Goal: Communication & Community: Answer question/provide support

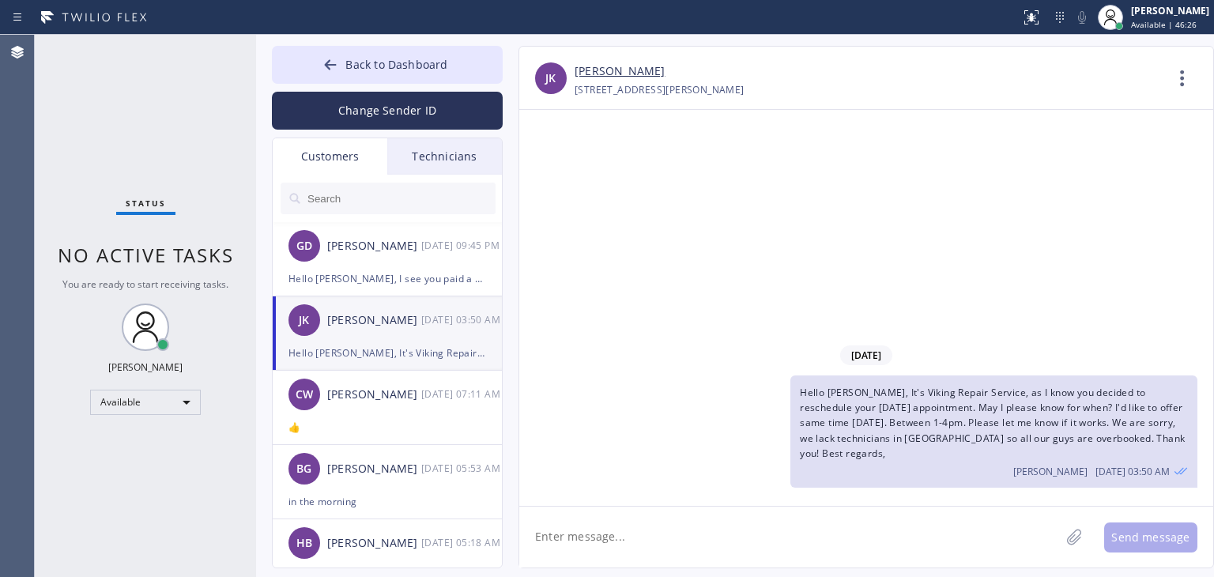
click at [416, 190] on input "text" at bounding box center [401, 199] width 190 height 32
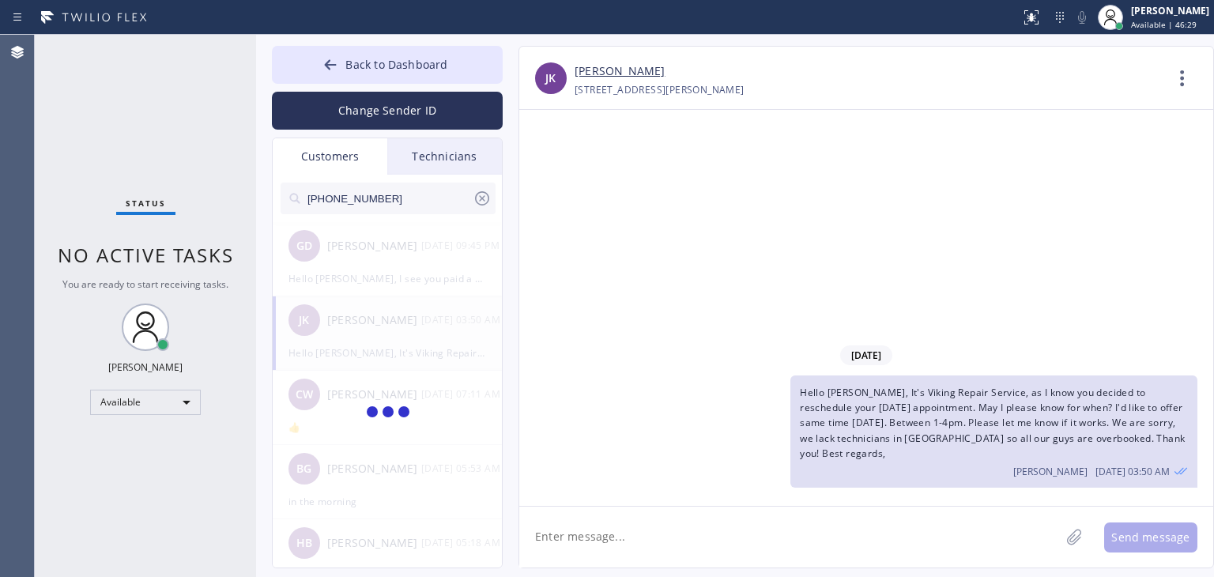
click at [416, 190] on input "[PHONE_NUMBER]" at bounding box center [389, 199] width 167 height 32
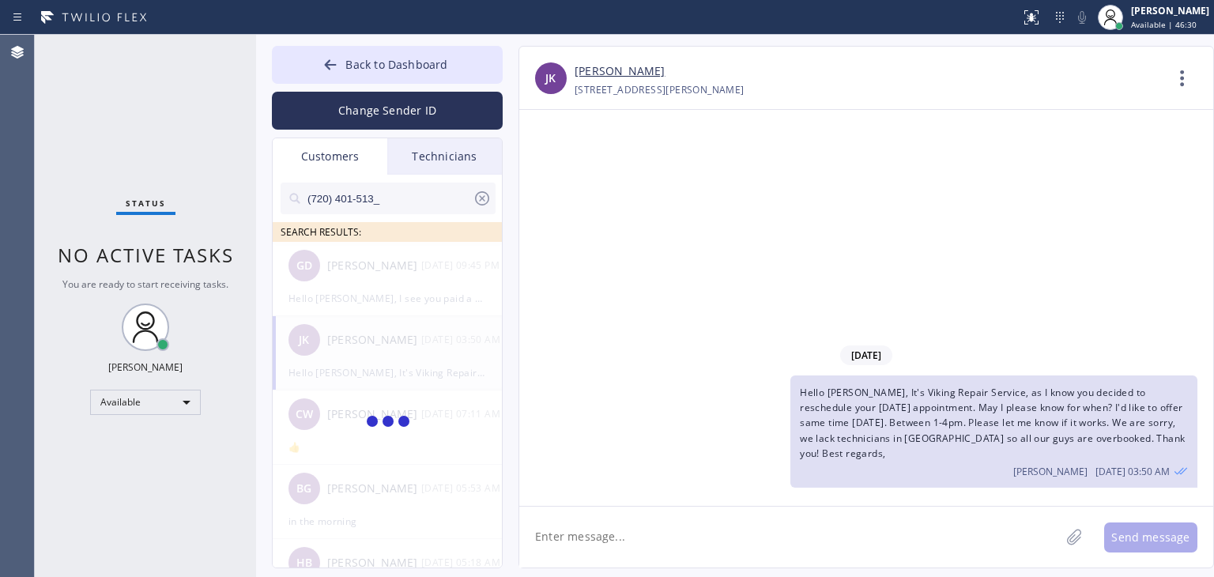
click at [416, 190] on input "(720) 401-513_" at bounding box center [389, 199] width 167 height 32
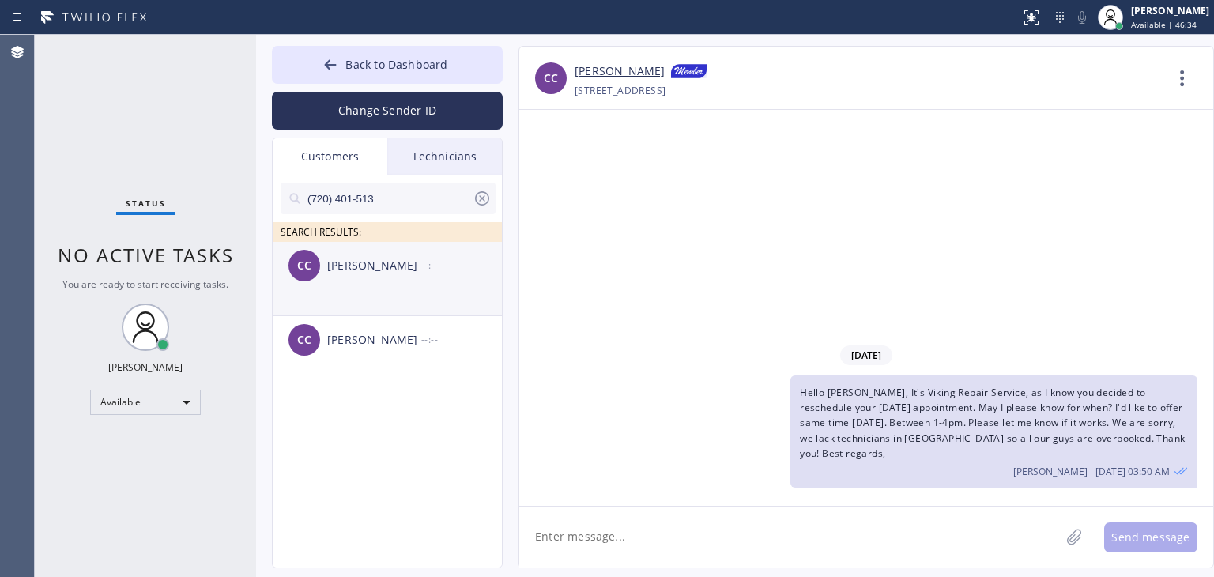
type input "(720) 401-513"
click at [446, 262] on div "--:--" at bounding box center [462, 265] width 82 height 18
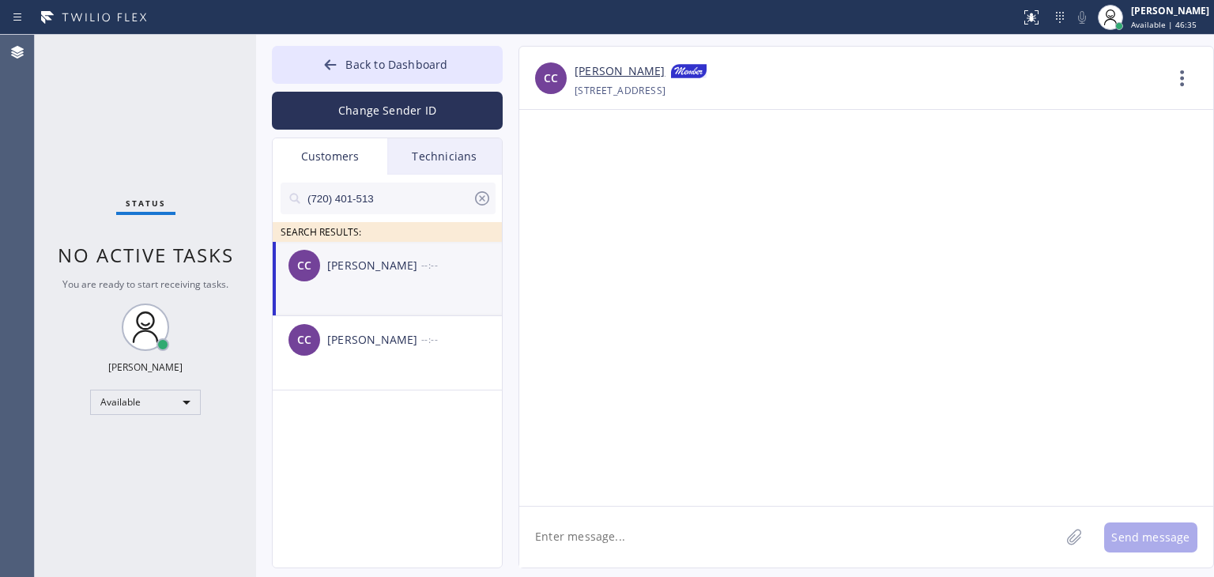
click at [766, 541] on textarea at bounding box center [789, 537] width 541 height 61
type textarea "G"
paste textarea "Next Door Appliance Repair"
click at [626, 532] on textarea "Hello [PERSON_NAME], It's Next Door Appliance Repair" at bounding box center [803, 537] width 569 height 61
drag, startPoint x: 759, startPoint y: 500, endPoint x: 775, endPoint y: 522, distance: 26.6
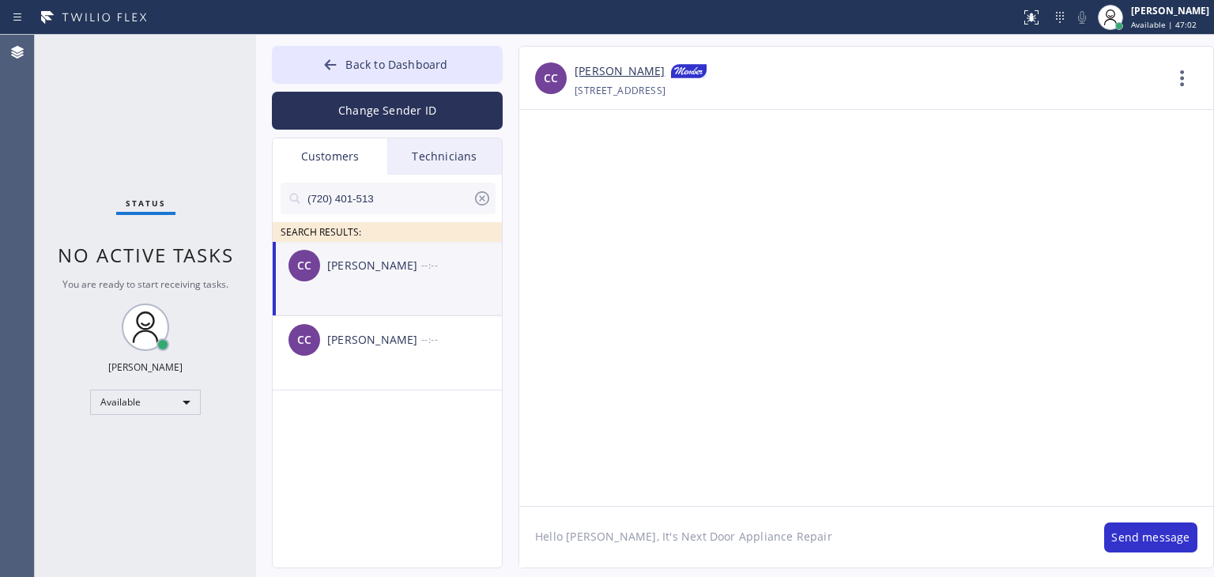
click at [775, 522] on div "CC [PERSON_NAME] [PHONE_NUMBER] Choose phone number [PHONE_NUMBER] [GEOGRAPHIC_…" at bounding box center [865, 307] width 695 height 522
click at [775, 522] on textarea "Hello [PERSON_NAME], It's Next Door Appliance Repair" at bounding box center [803, 537] width 569 height 61
paste textarea "[URL][DOMAIN_NAME]"
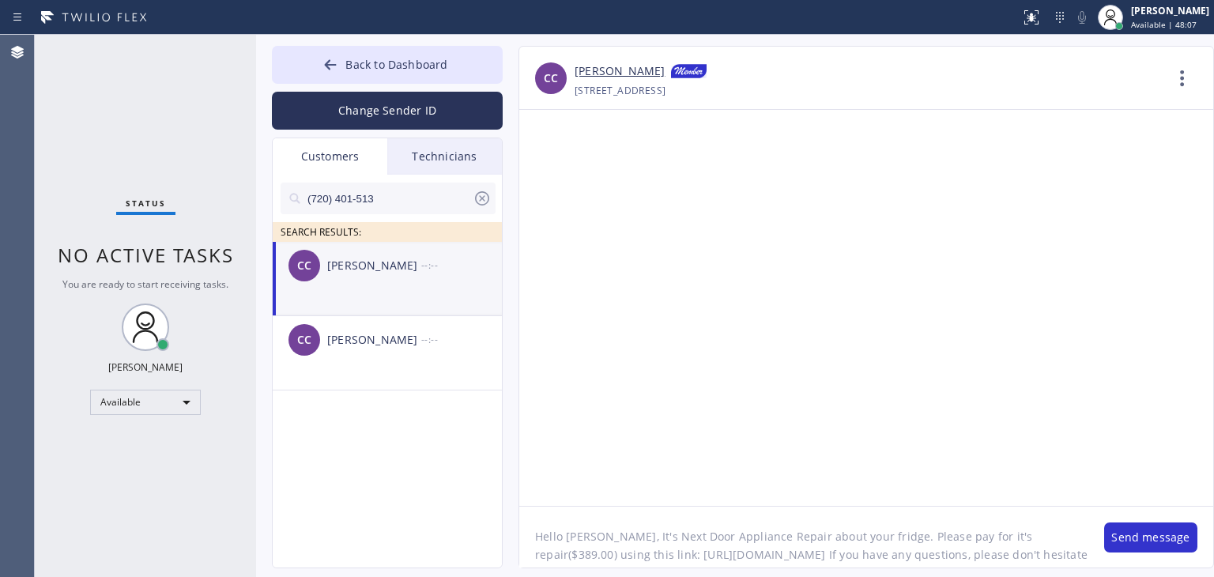
drag, startPoint x: 616, startPoint y: 522, endPoint x: 762, endPoint y: 539, distance: 147.1
click at [762, 539] on textarea "Hello [PERSON_NAME], It's Next Door Appliance Repair about your fridge. Please …" at bounding box center [803, 537] width 569 height 61
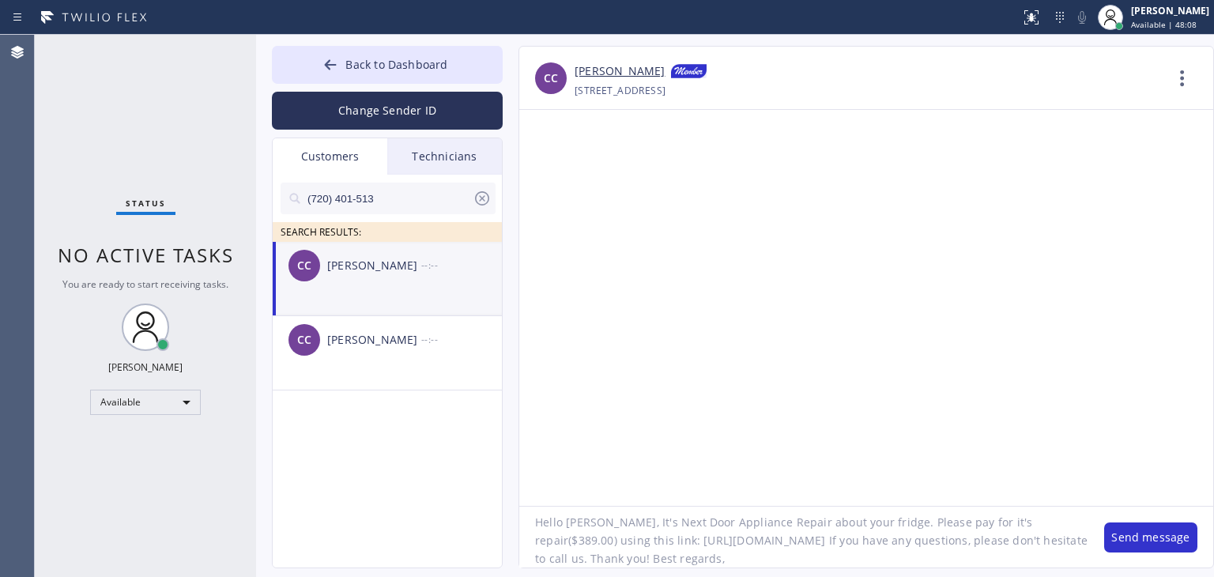
scroll to position [13, 0]
click at [902, 554] on textarea "Hello [PERSON_NAME], It's Next Door Appliance Repair about your fridge. Please …" at bounding box center [803, 537] width 569 height 61
paste textarea "Next Door Appliance Repair"
type textarea "Hello [PERSON_NAME], It's Next Door Appliance Repair about your fridge. Please …"
click at [386, 73] on button "Back to Dashboard" at bounding box center [387, 65] width 231 height 38
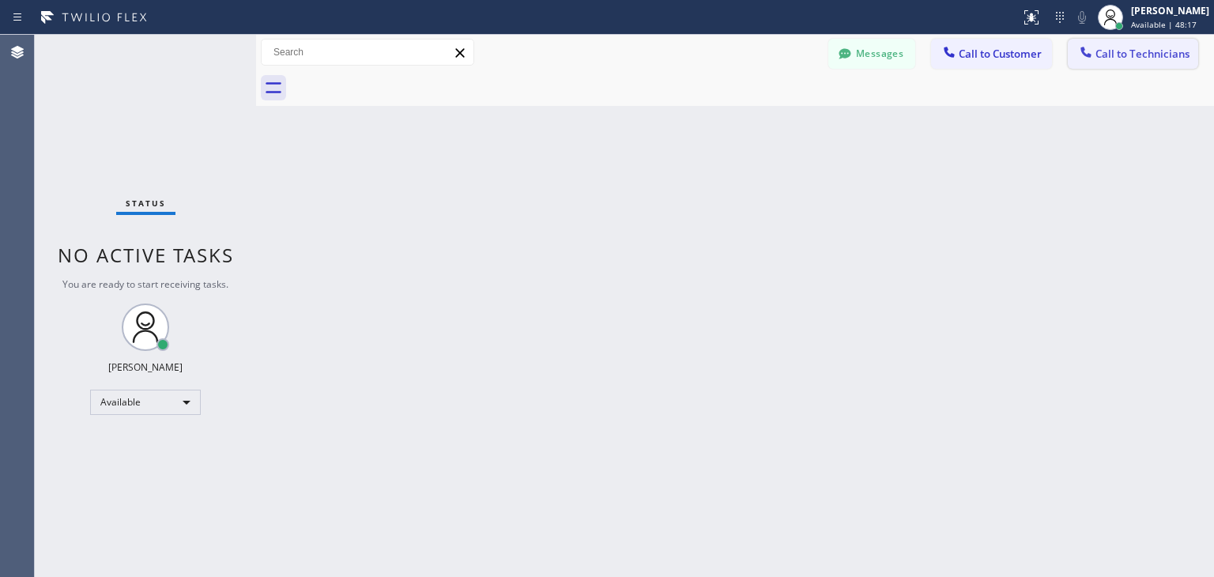
click at [1105, 54] on span "Call to Technicians" at bounding box center [1142, 54] width 94 height 14
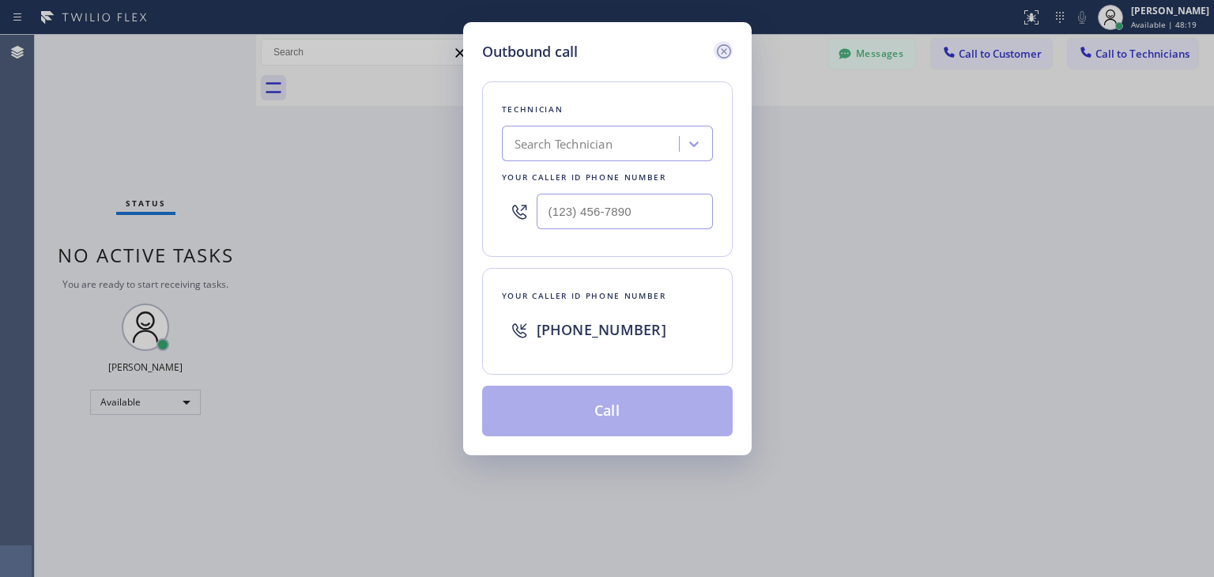
click at [721, 55] on icon at bounding box center [723, 51] width 19 height 19
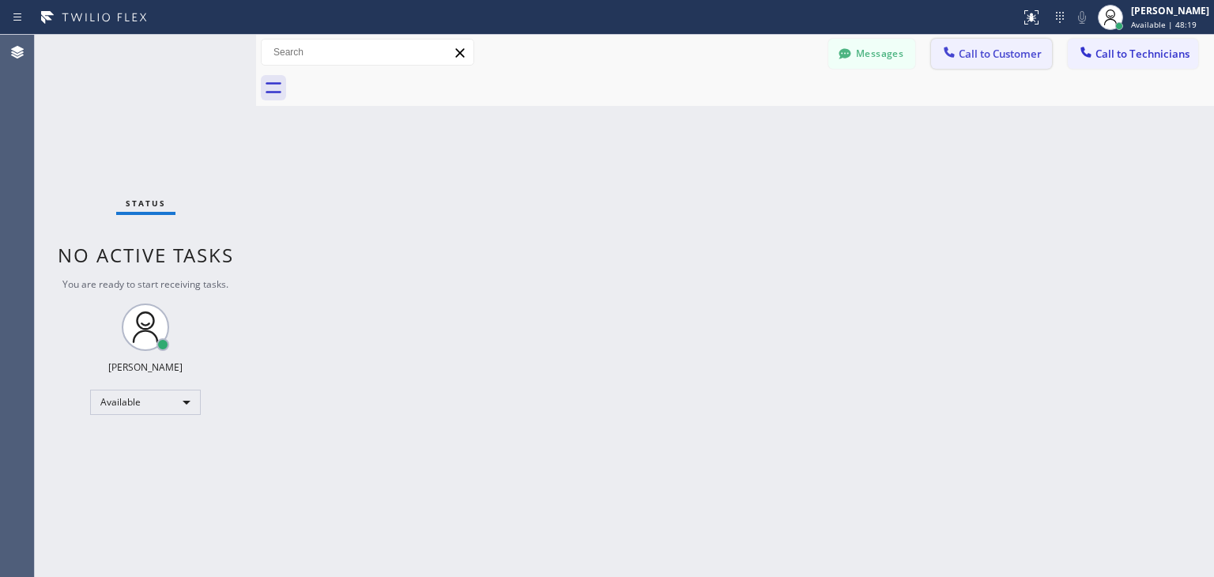
click at [986, 58] on span "Call to Customer" at bounding box center [1000, 54] width 83 height 14
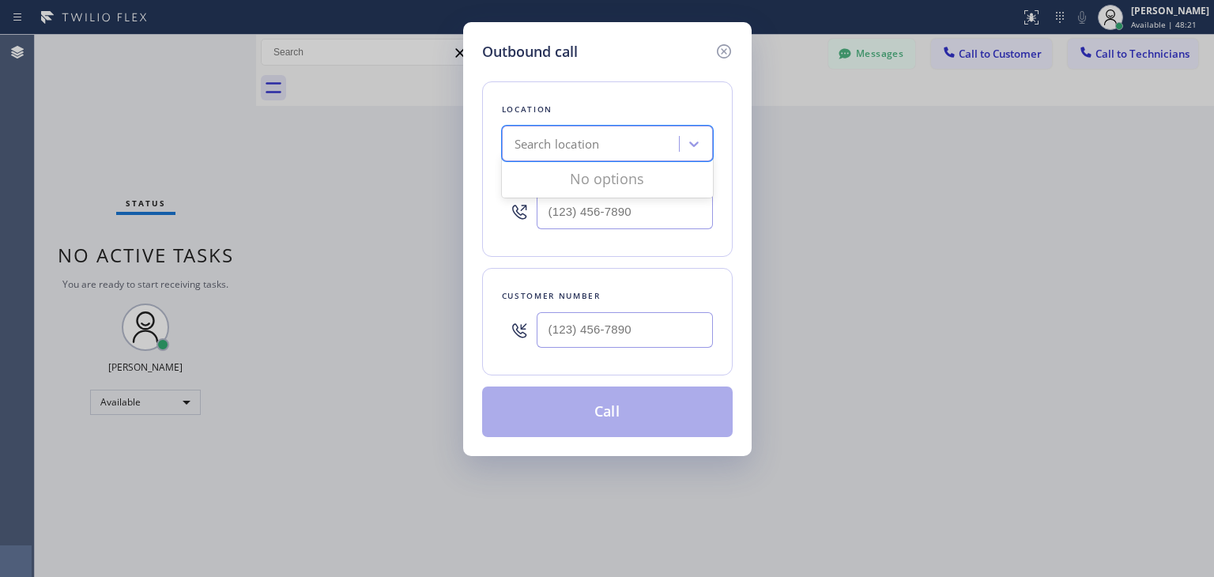
click at [607, 140] on div "Search location" at bounding box center [593, 144] width 172 height 28
type input "next door appliance repair"
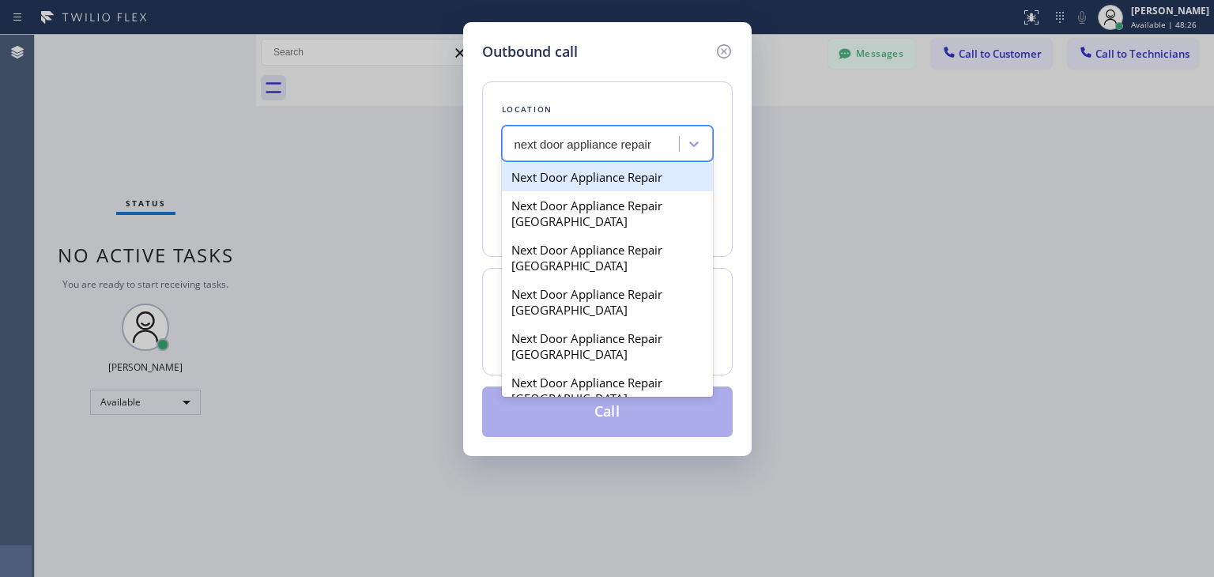
click at [623, 186] on div "Next Door Appliance Repair" at bounding box center [607, 177] width 211 height 28
type input "[PHONE_NUMBER]"
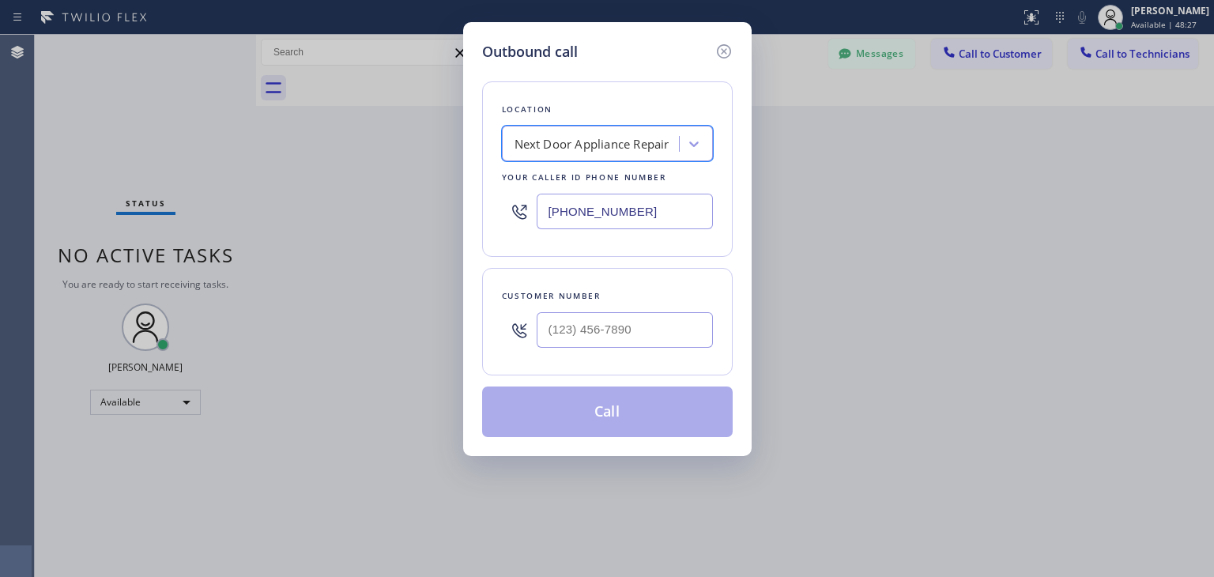
click at [664, 198] on input "[PHONE_NUMBER]" at bounding box center [625, 212] width 176 height 36
click at [724, 50] on icon at bounding box center [723, 51] width 14 height 14
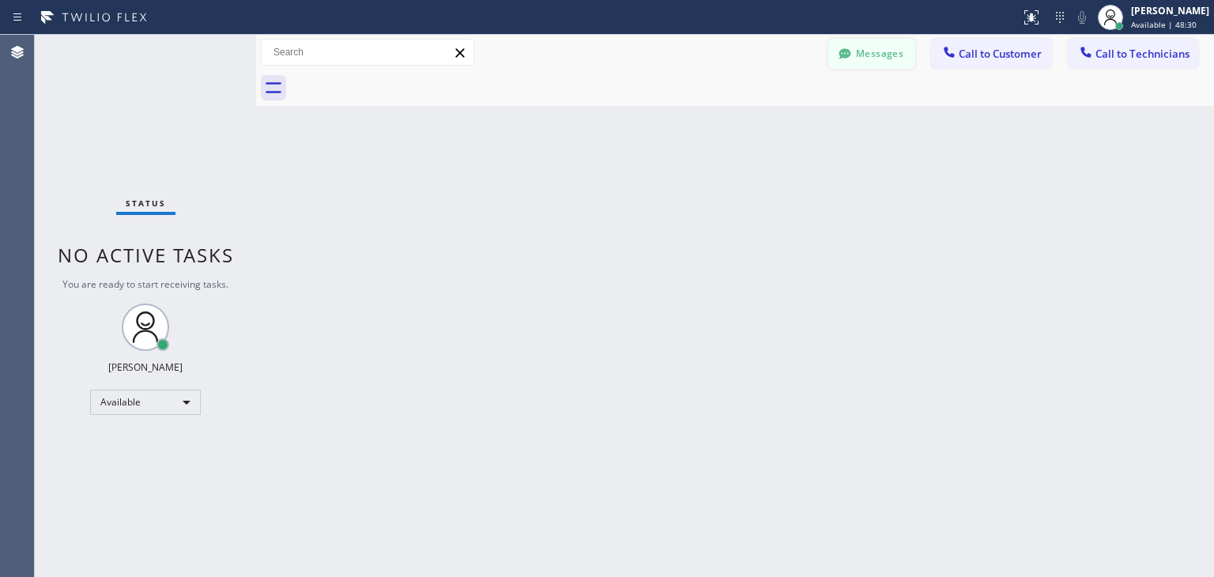
click at [887, 58] on button "Messages" at bounding box center [871, 54] width 87 height 30
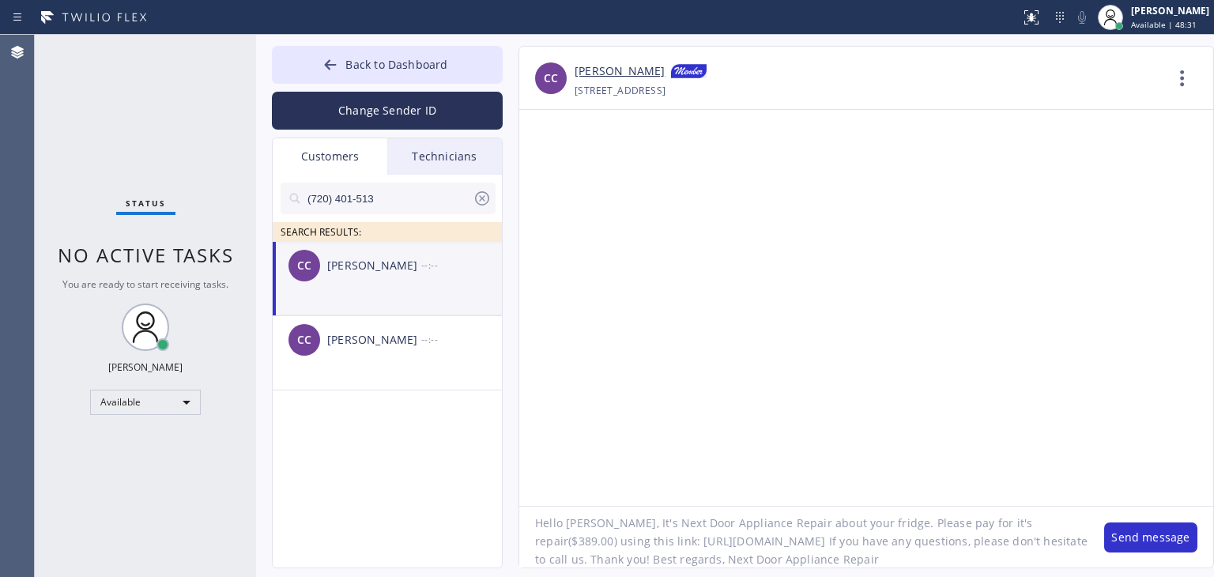
scroll to position [14, 0]
paste textarea "[PHONE_NUMBER]"
type textarea "Hello [PERSON_NAME], It's Next Door Appliance Repair about your fridge. Please …"
click at [1211, 513] on div "Hello [PERSON_NAME], It's Next Door Appliance Repair about your fridge. Please …" at bounding box center [866, 537] width 694 height 62
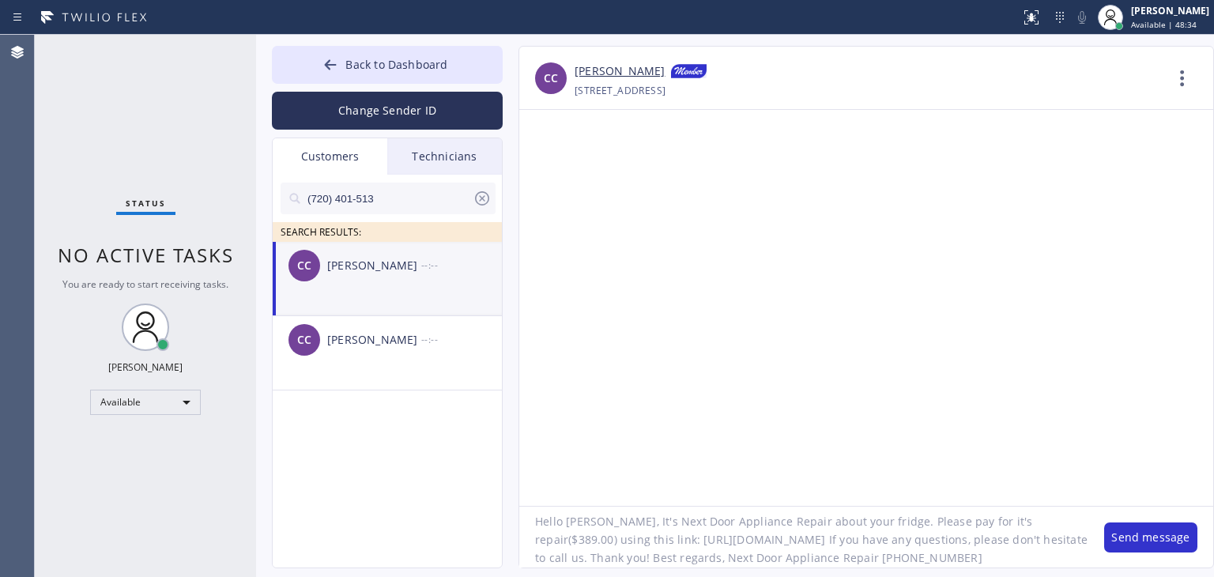
click at [1161, 521] on div "Hello [PERSON_NAME], It's Next Door Appliance Repair about your fridge. Please …" at bounding box center [866, 537] width 694 height 62
click at [1160, 525] on button "Send message" at bounding box center [1150, 537] width 93 height 30
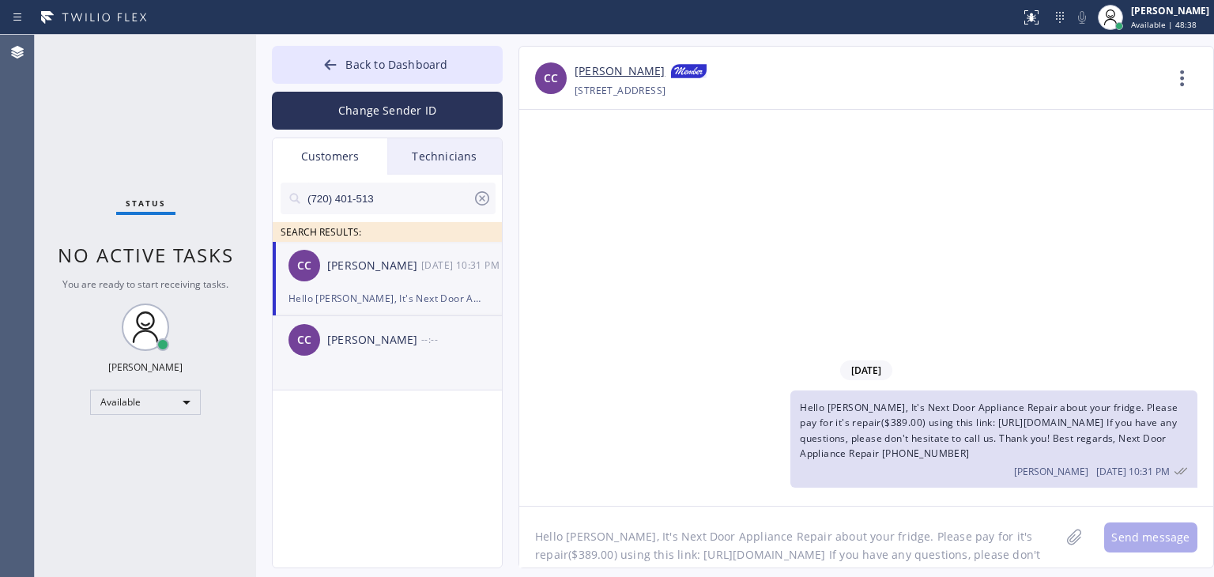
click at [382, 346] on div "[PERSON_NAME]" at bounding box center [374, 340] width 94 height 18
click at [405, 268] on div "[PERSON_NAME]" at bounding box center [374, 266] width 94 height 18
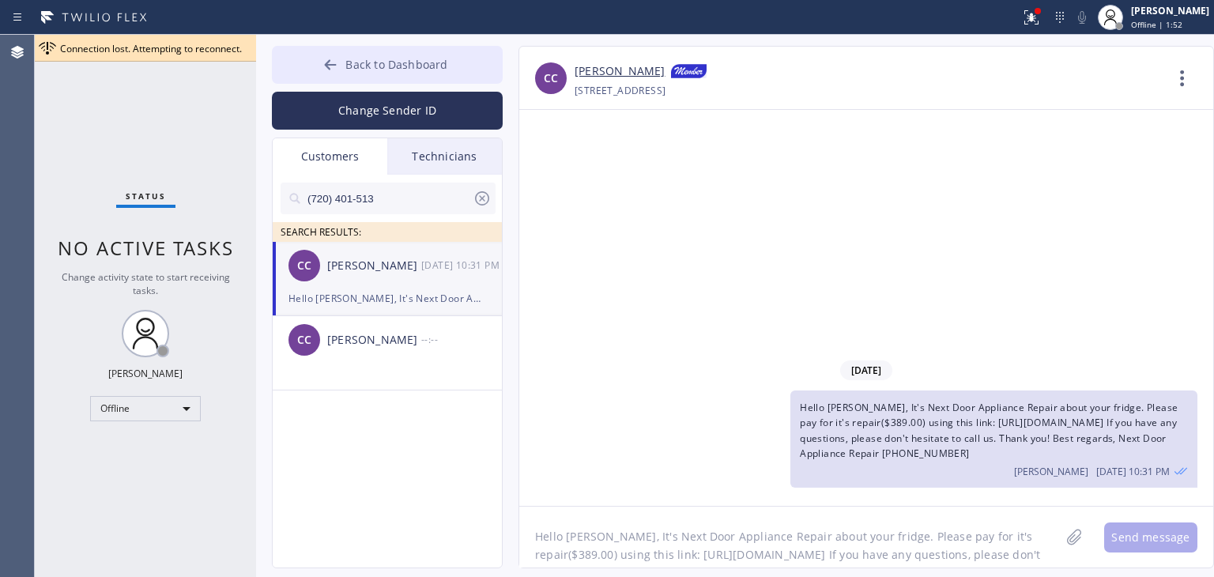
click at [430, 49] on button "Back to Dashboard" at bounding box center [387, 65] width 231 height 38
